Goal: Find specific page/section: Find specific page/section

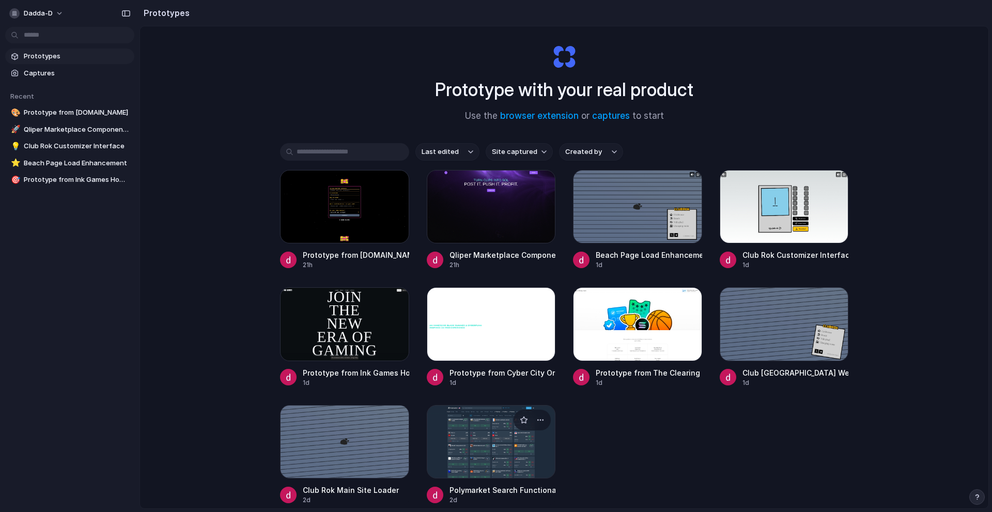
scroll to position [76, 0]
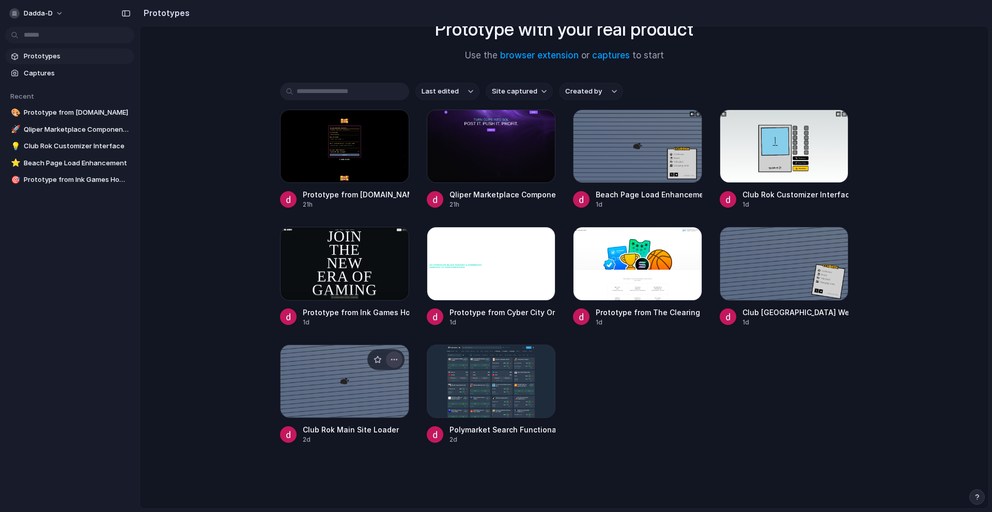
click at [395, 361] on div "button" at bounding box center [394, 359] width 8 height 8
click at [47, 83] on div "Open in new tab Rename Copy link Delete" at bounding box center [496, 256] width 992 height 512
click at [50, 70] on span "Captures" at bounding box center [77, 73] width 106 height 10
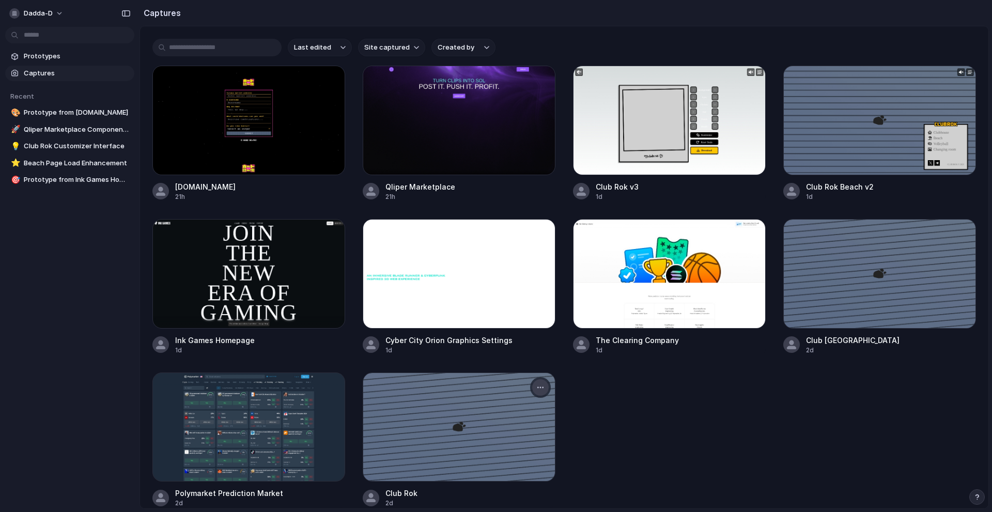
click at [538, 392] on button "button" at bounding box center [540, 387] width 17 height 17
